Goal: Check status: Check status

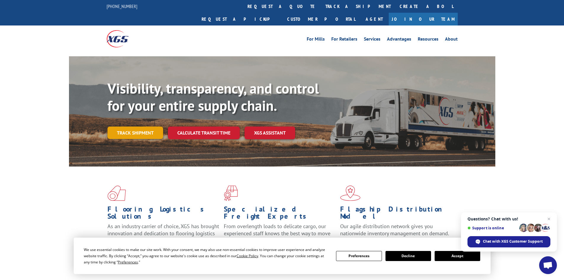
click at [140, 126] on link "Track shipment" at bounding box center [136, 132] width 56 height 12
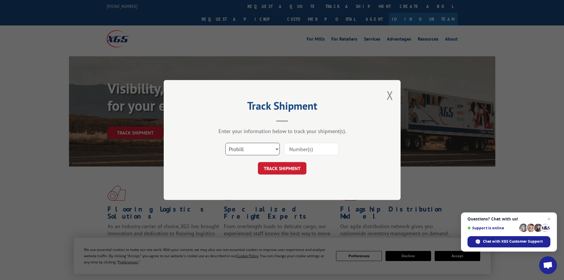
click at [278, 150] on select "Select category... Probill BOL PO" at bounding box center [252, 149] width 55 height 12
select select "bol"
click at [225, 143] on select "Select category... Probill BOL PO" at bounding box center [252, 149] width 55 height 12
click at [310, 149] on input at bounding box center [311, 149] width 55 height 12
type input "7069575"
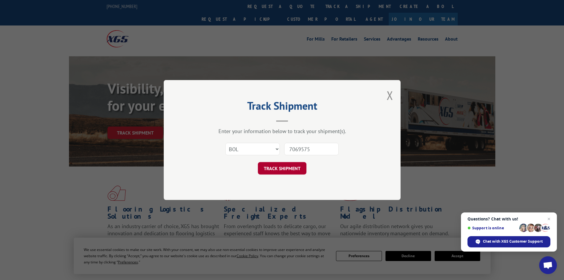
click at [278, 164] on button "TRACK SHIPMENT" at bounding box center [282, 168] width 49 height 12
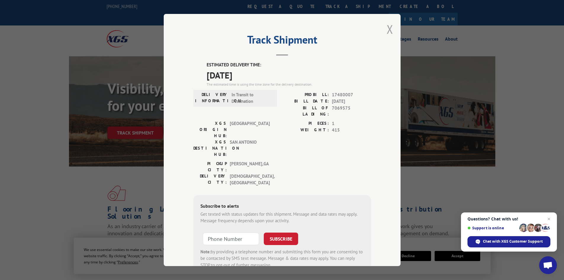
click at [387, 27] on button "Close modal" at bounding box center [390, 29] width 7 height 16
